Goal: Task Accomplishment & Management: Use online tool/utility

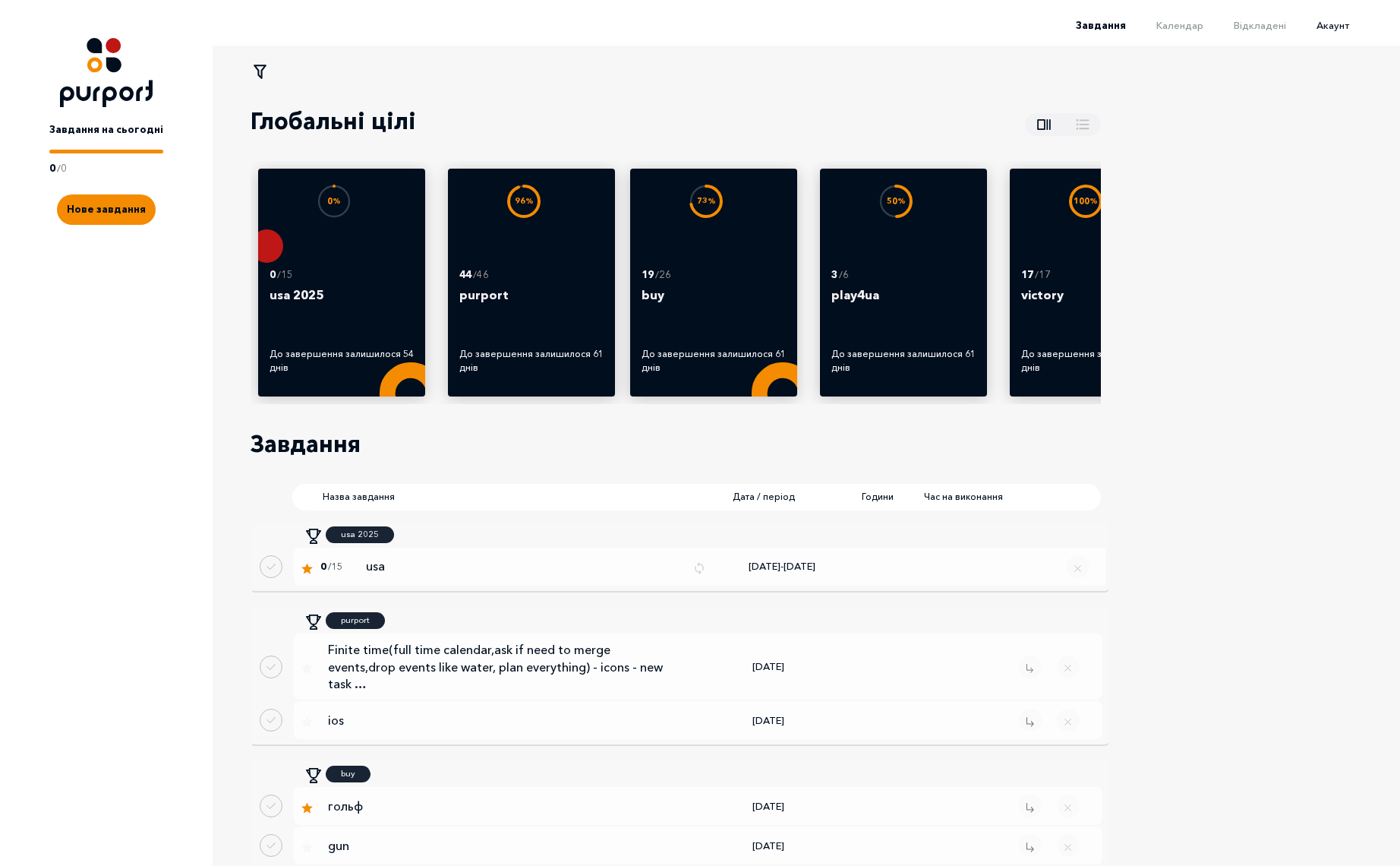
click at [1344, 28] on span "Акаунт" at bounding box center [1333, 25] width 33 height 12
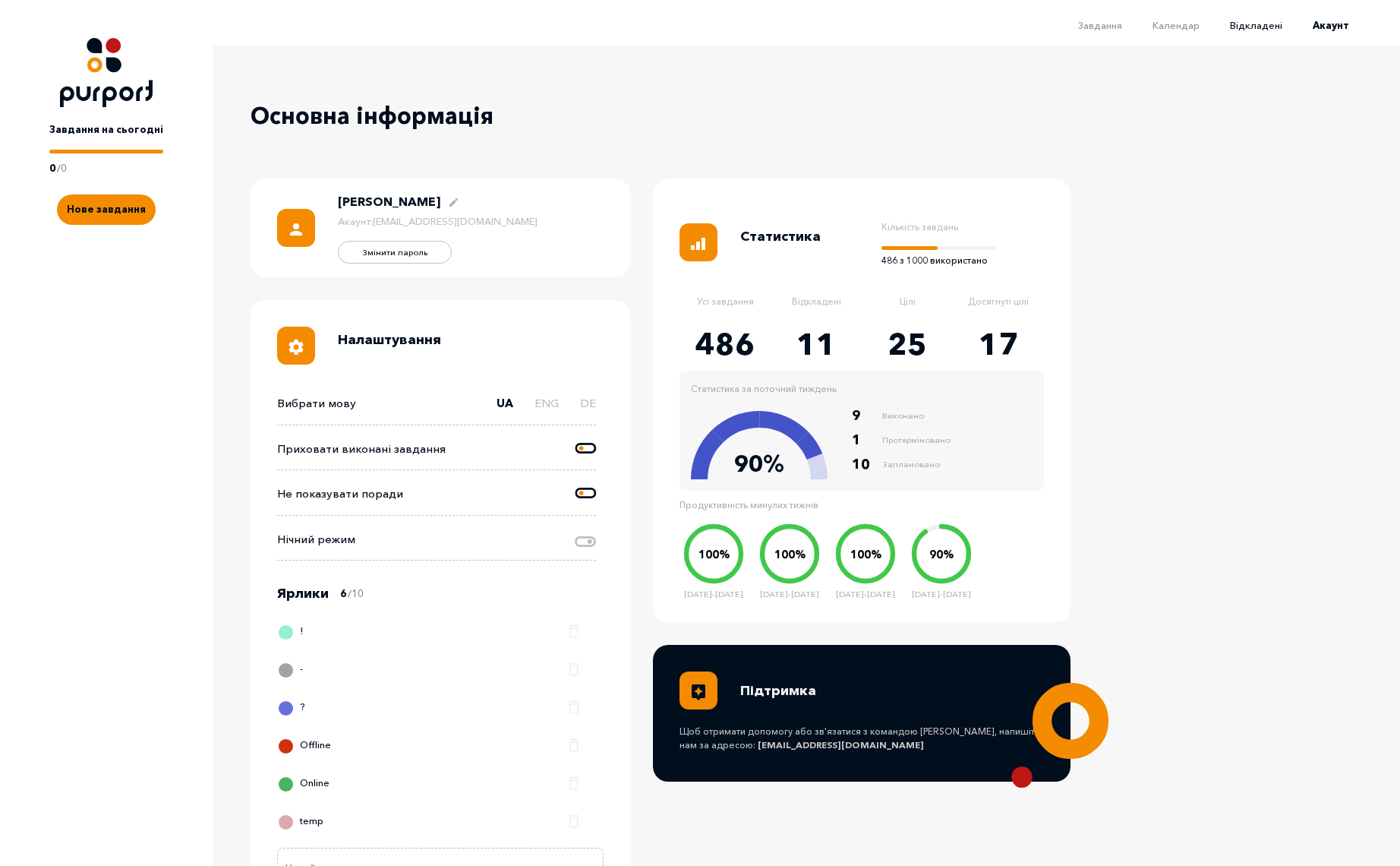
click at [1264, 25] on span "Відкладені" at bounding box center [1256, 25] width 53 height 12
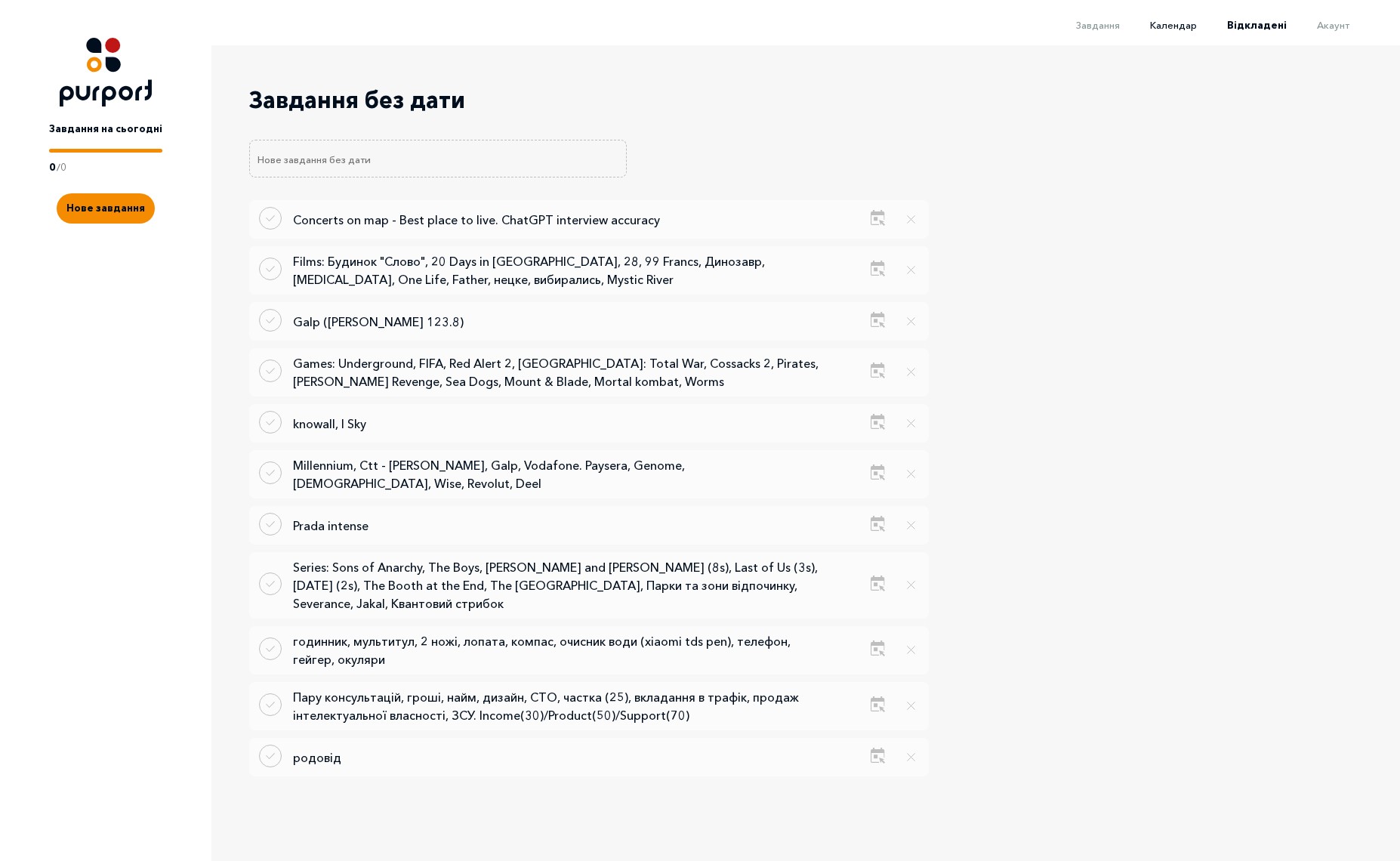
click at [1168, 27] on span "Календар" at bounding box center [1173, 25] width 47 height 12
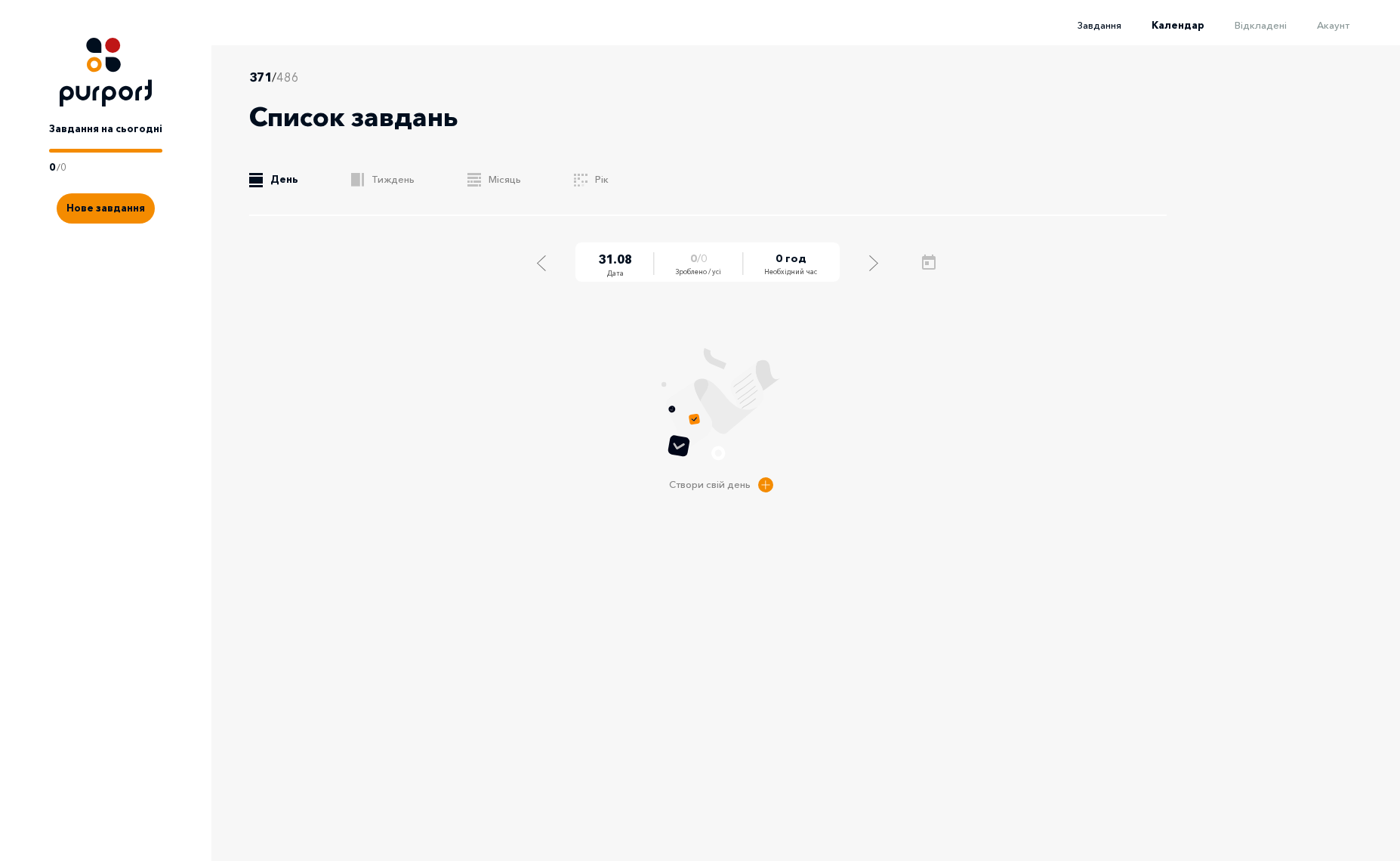
click at [1088, 26] on span "Завдання" at bounding box center [1100, 25] width 44 height 12
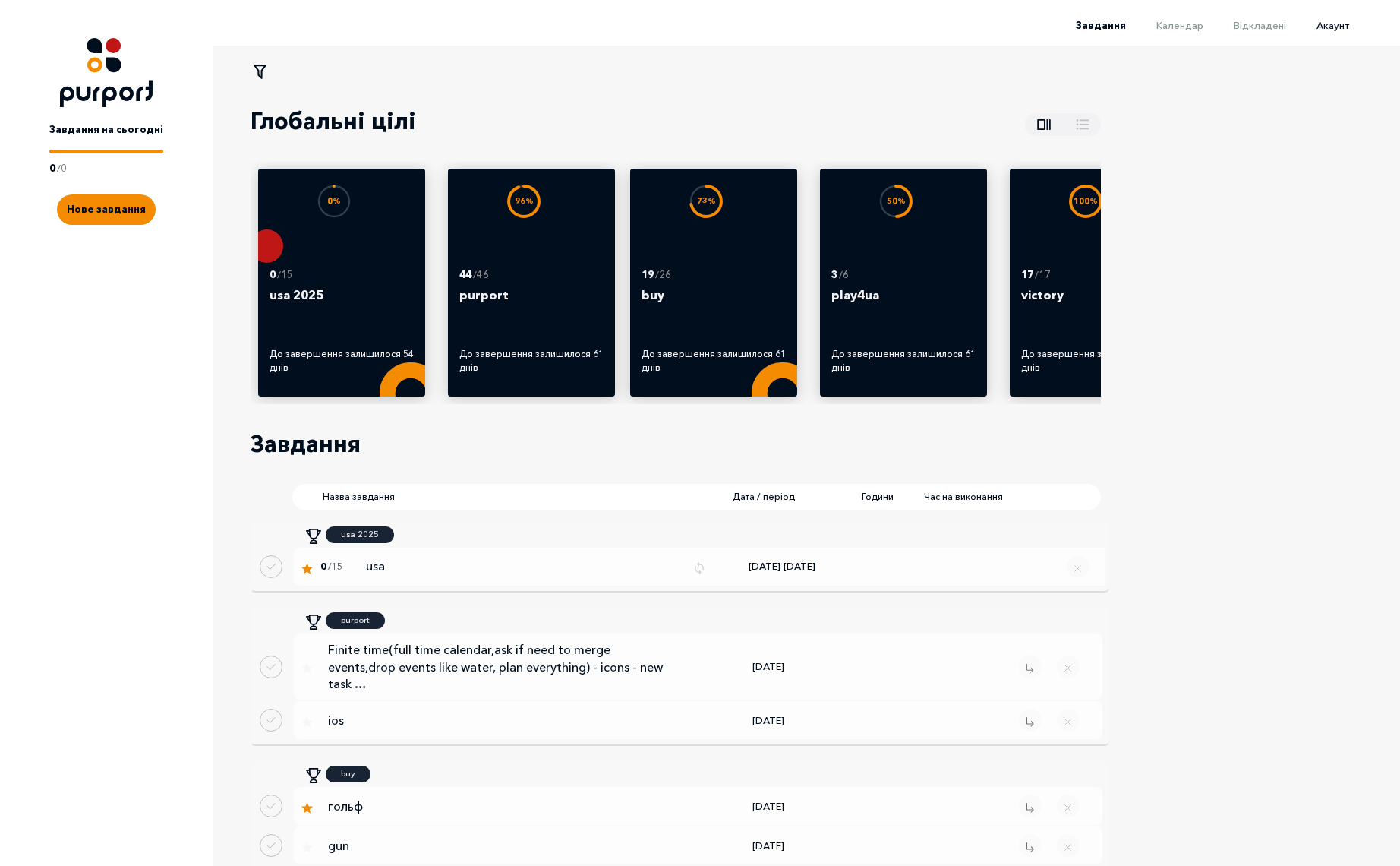
click at [1339, 26] on span "Акаунт" at bounding box center [1333, 25] width 33 height 12
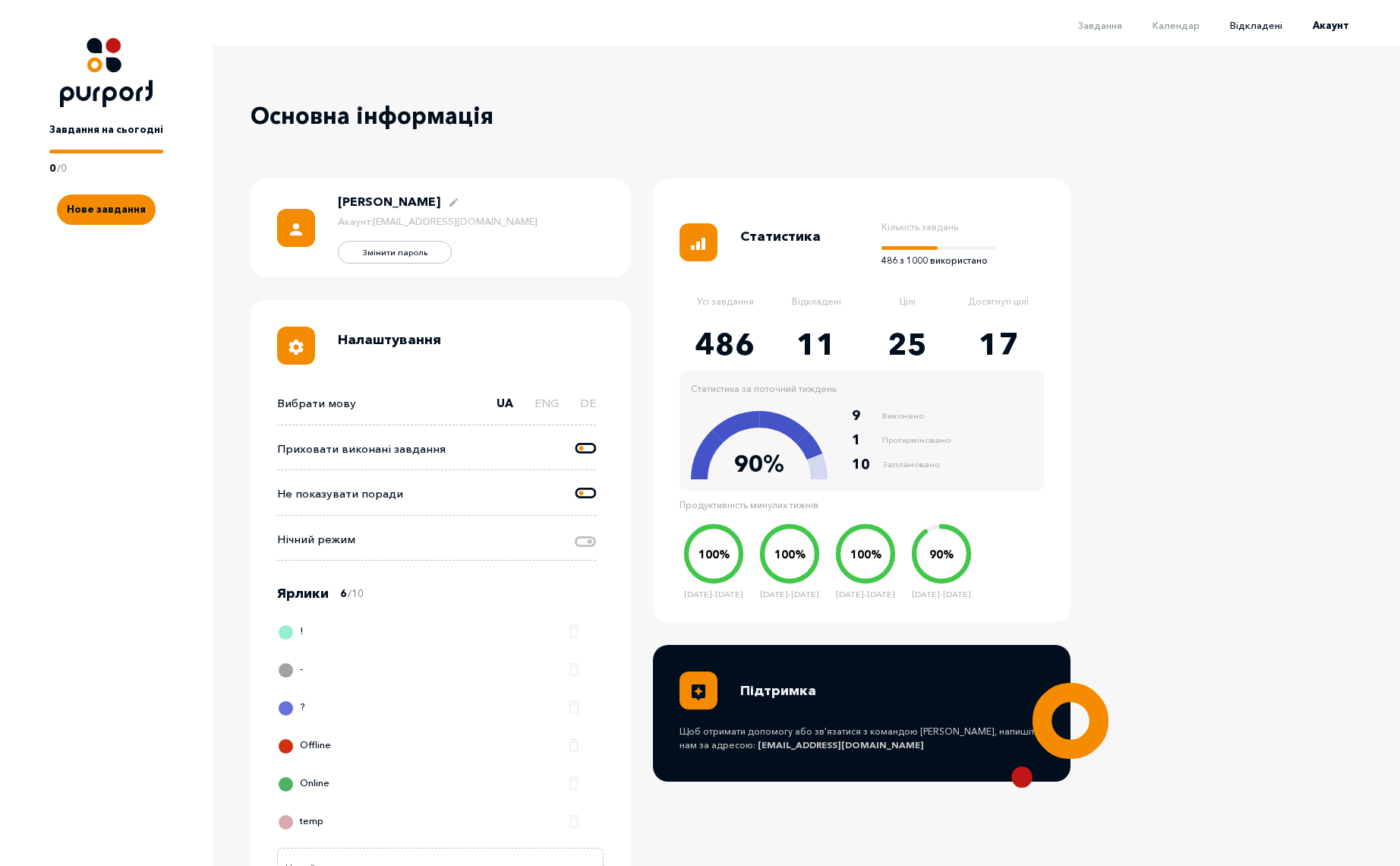
click at [1260, 24] on span "Відкладені" at bounding box center [1256, 25] width 53 height 12
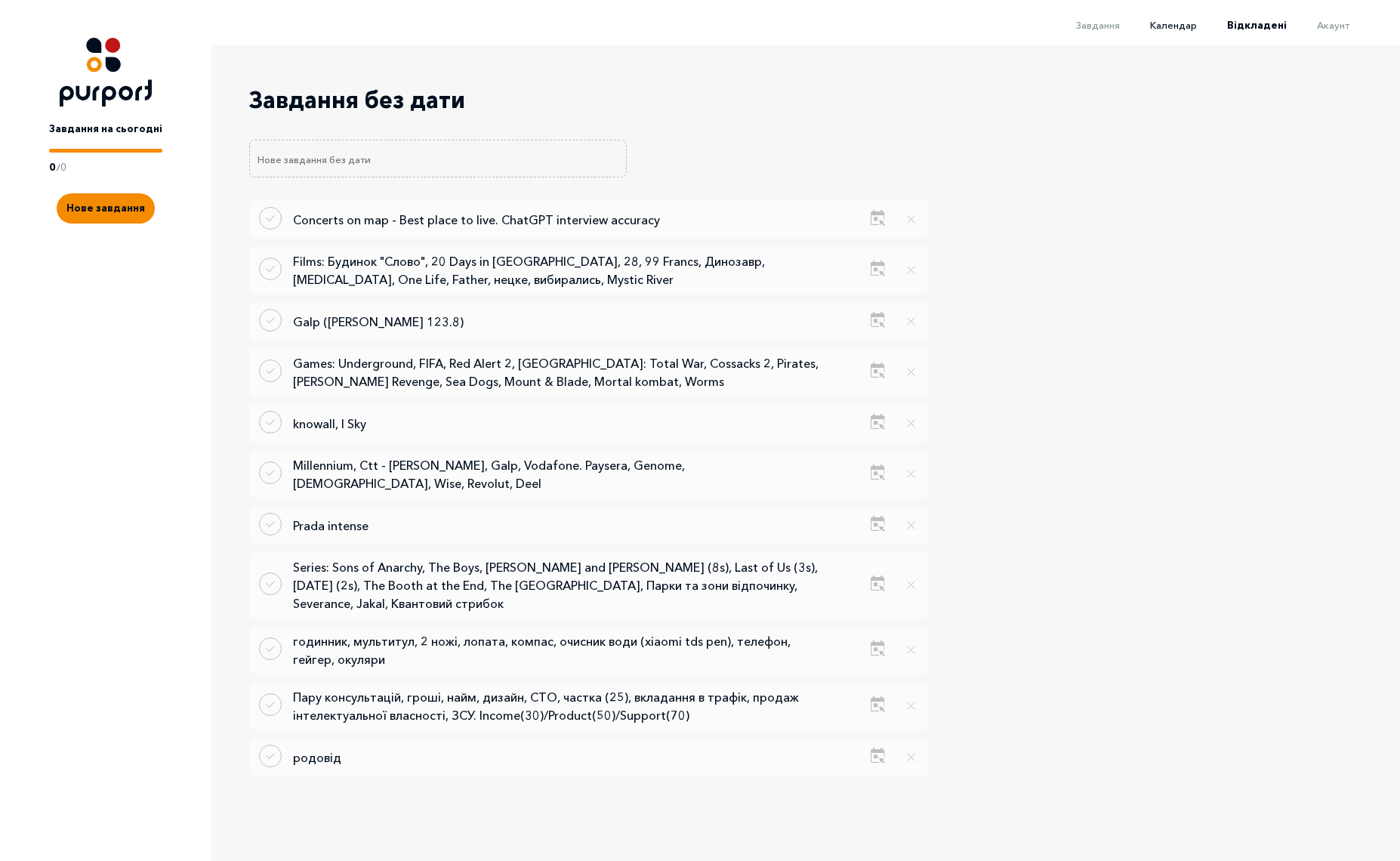
click at [1180, 28] on span "Календар" at bounding box center [1173, 25] width 47 height 12
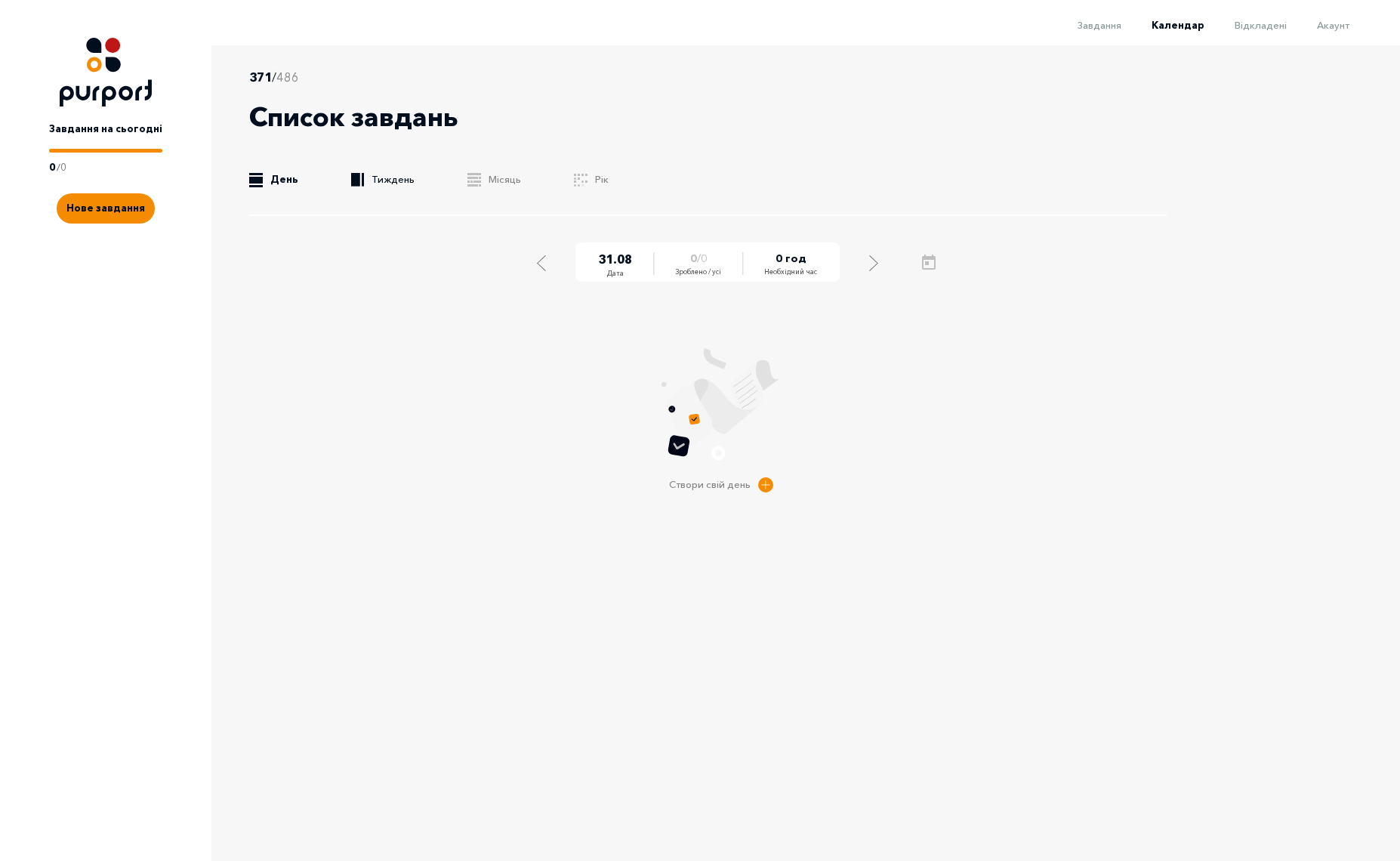
click at [385, 173] on link ".b{fill:#F48B00;} Тиждень" at bounding box center [383, 180] width 64 height 15
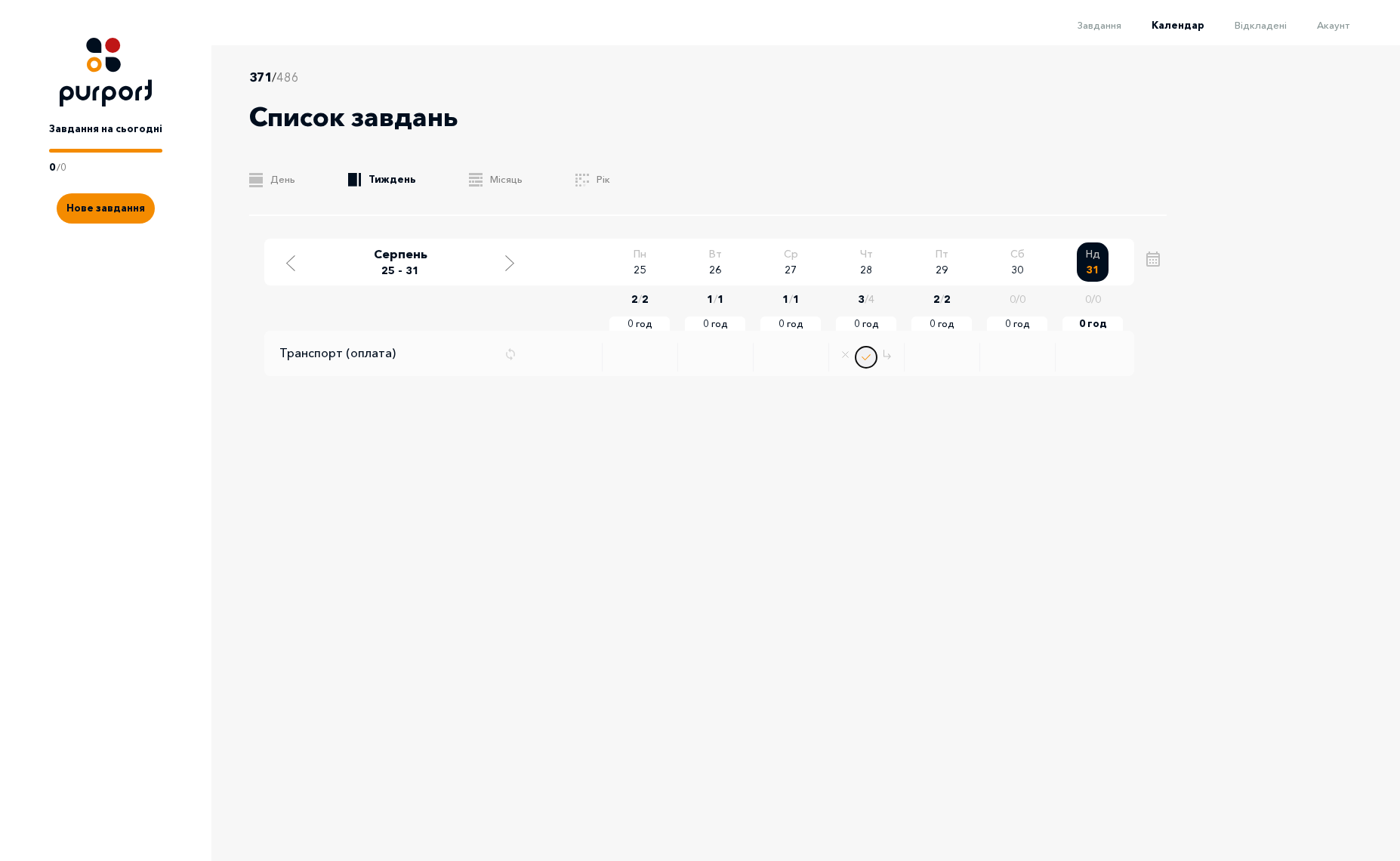
click at [869, 359] on button "Done task" at bounding box center [867, 357] width 23 height 23
click at [1336, 22] on span "Акаунт" at bounding box center [1333, 25] width 32 height 12
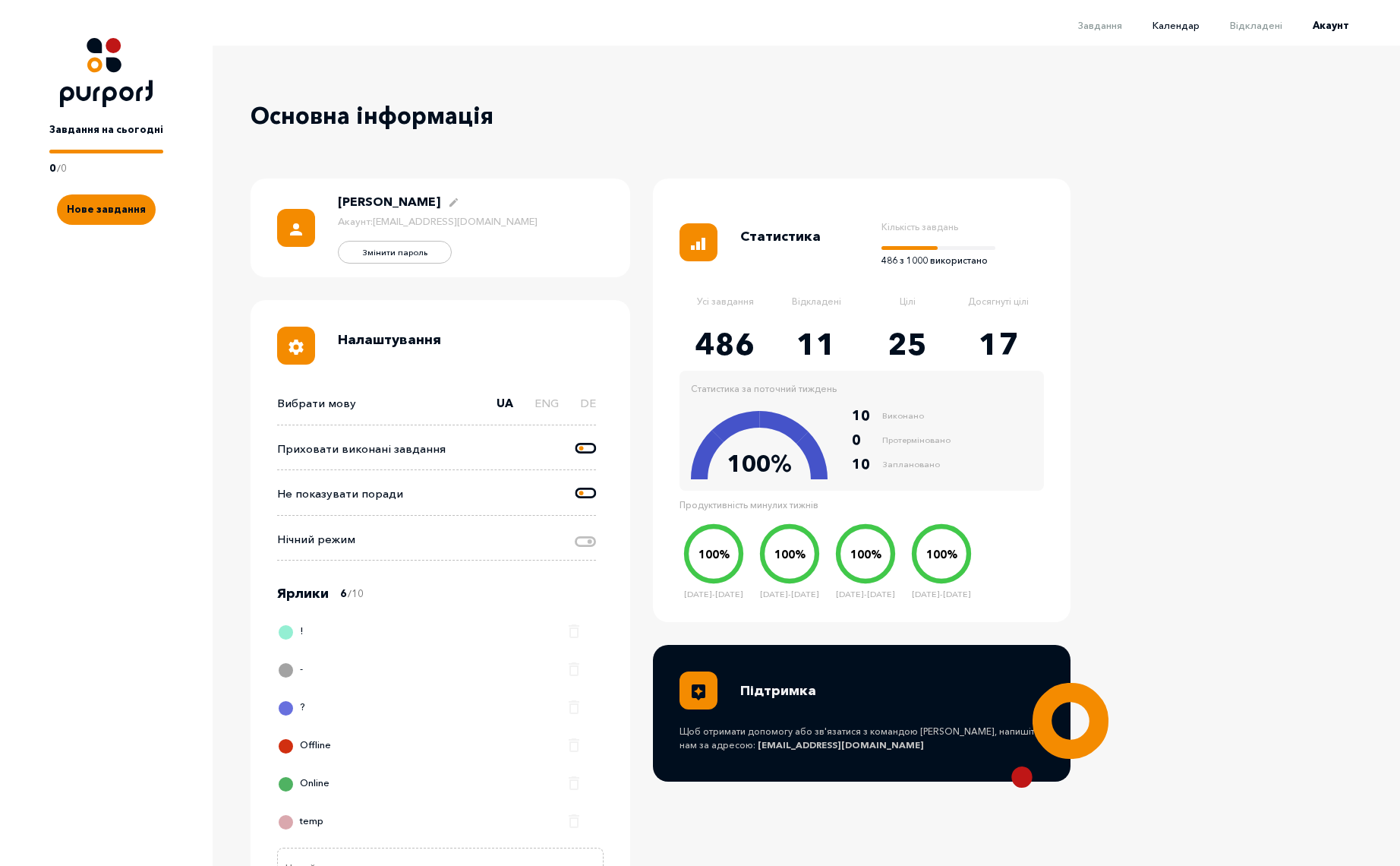
click at [1197, 20] on span "Календар" at bounding box center [1176, 25] width 47 height 12
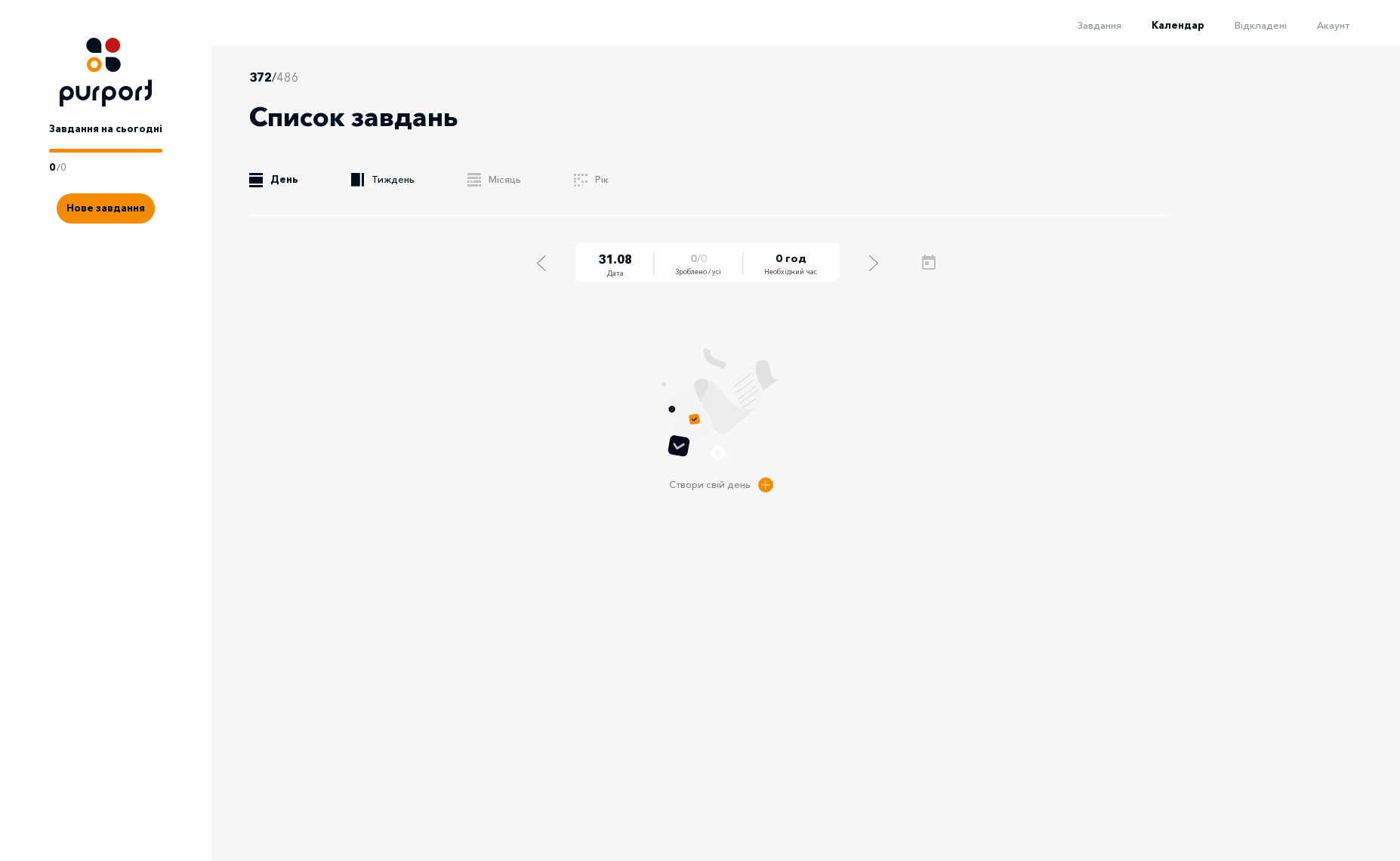
click at [379, 175] on link ".b{fill:#F48B00;} Тиждень" at bounding box center [383, 180] width 64 height 15
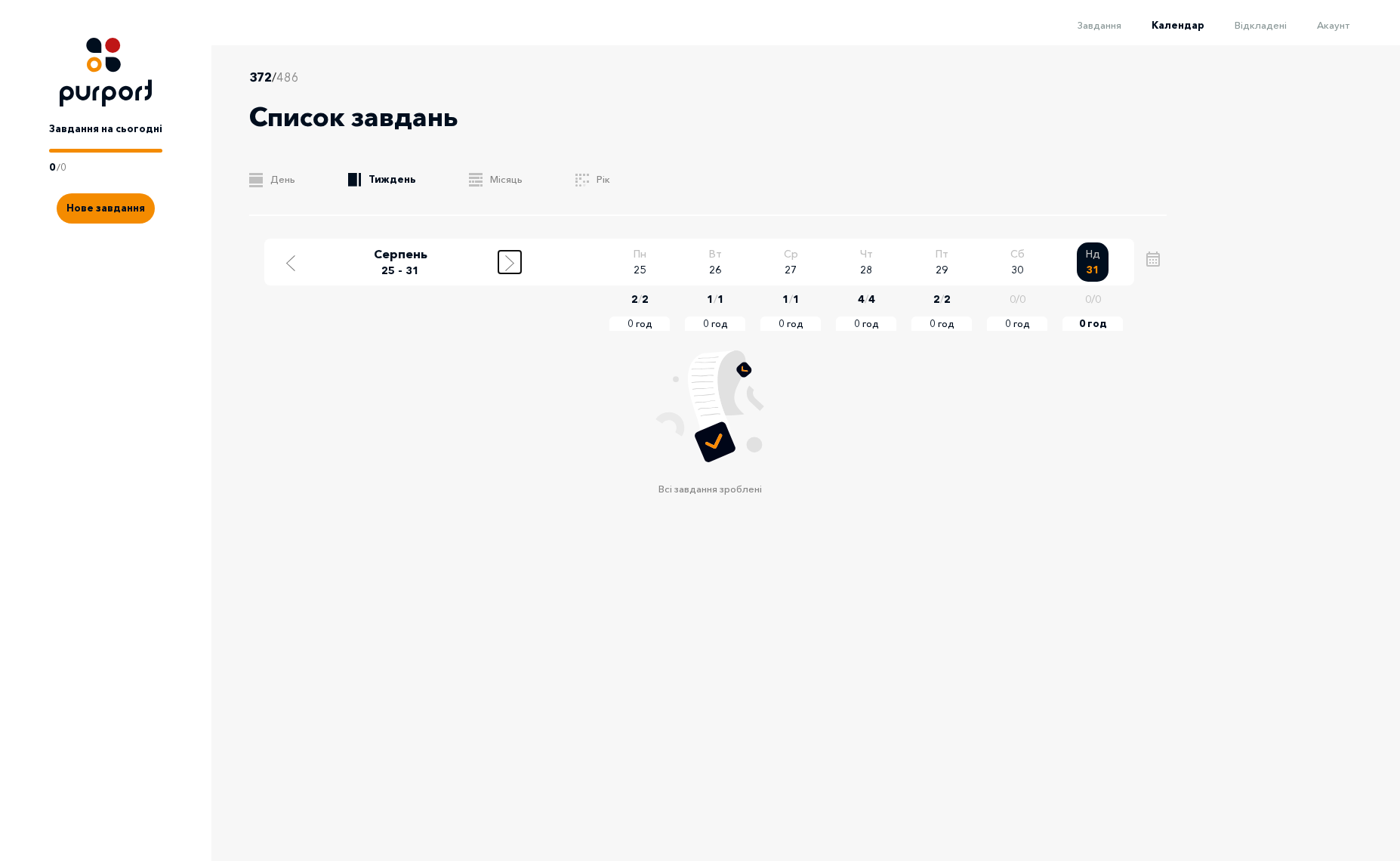
click at [502, 253] on button "Move to next week" at bounding box center [510, 262] width 23 height 23
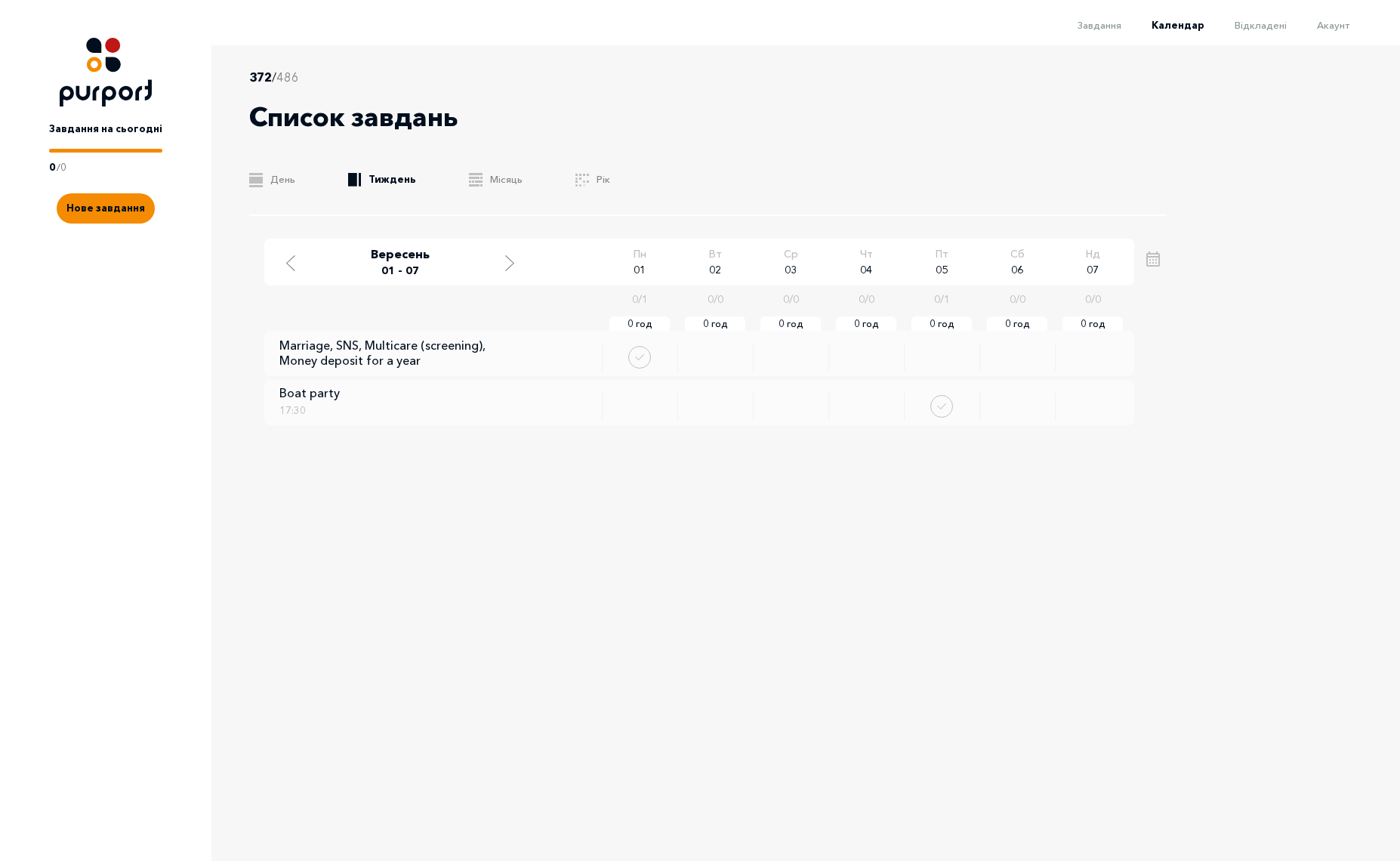
click at [441, 578] on div "372 / 486 Список завдань .b{fill:#F48B00;} День .b{fill:#F48B00;} Тиждень .b{fi…" at bounding box center [721, 433] width 1019 height 775
click at [531, 549] on div "372 / 486 Список завдань .b{fill:#F48B00;} День .b{fill:#F48B00;} Тиждень .b{fi…" at bounding box center [721, 433] width 1019 height 775
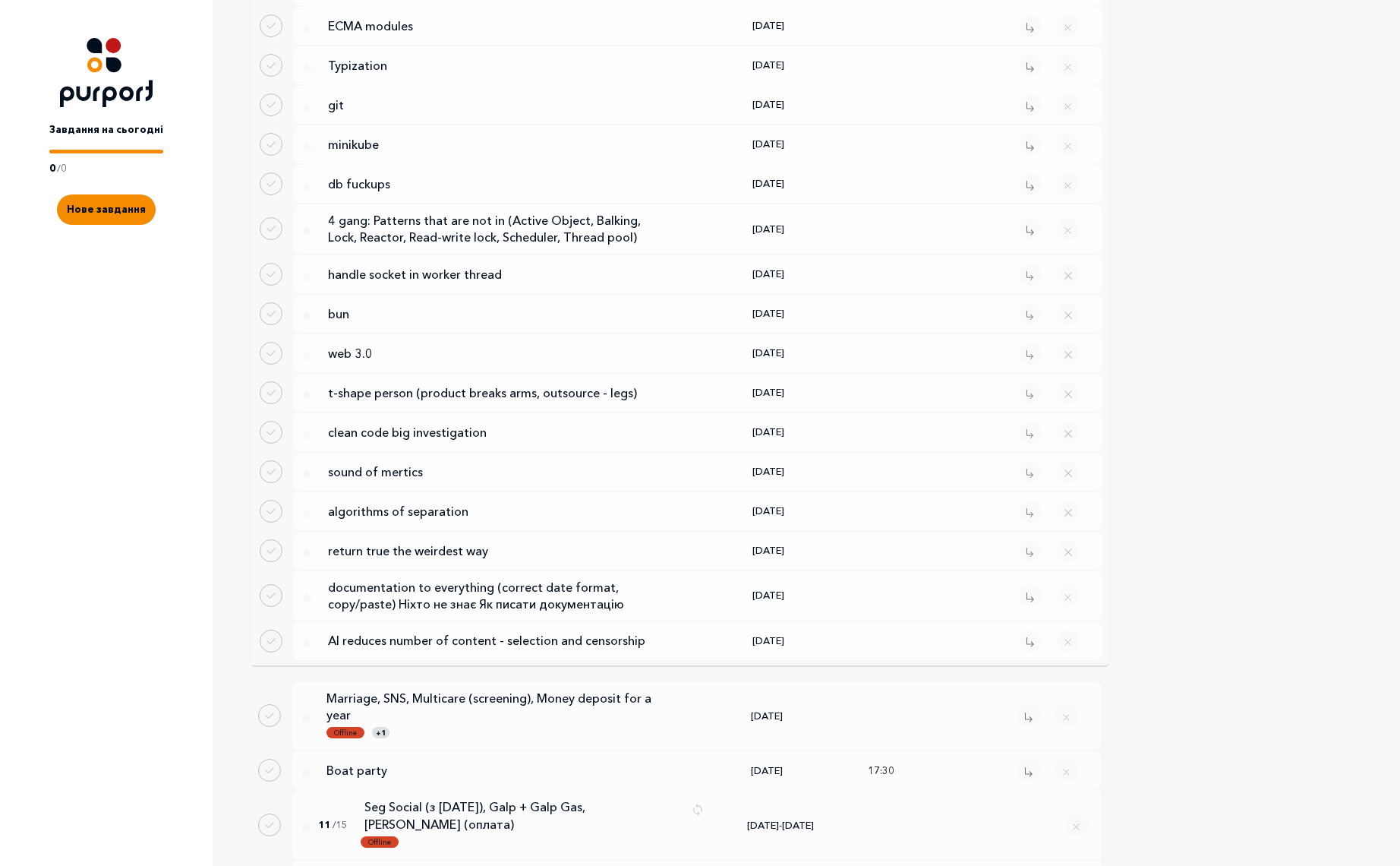
scroll to position [2758, 0]
